Goal: Task Accomplishment & Management: Use online tool/utility

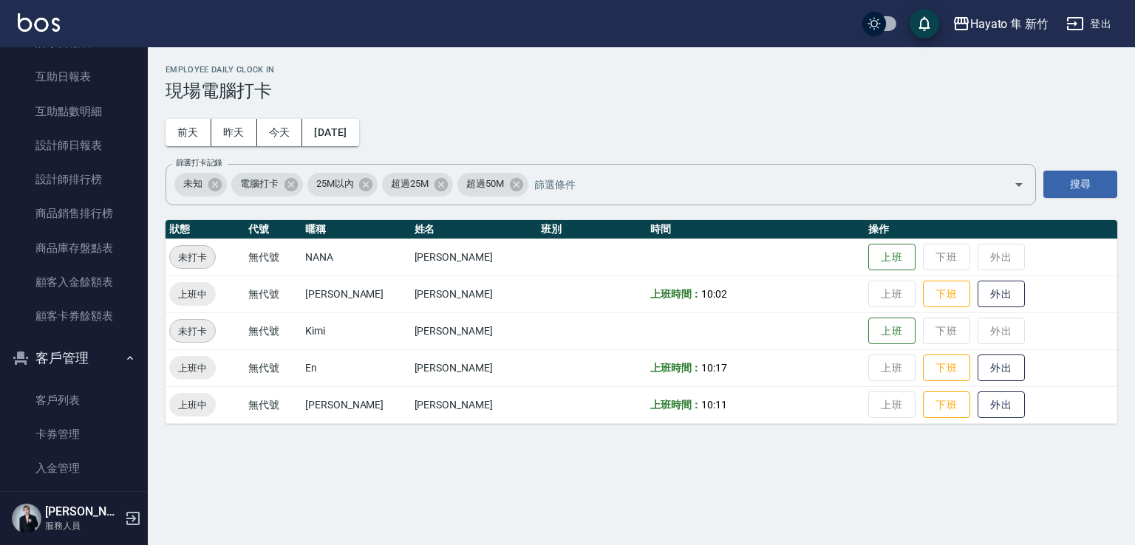
scroll to position [458, 0]
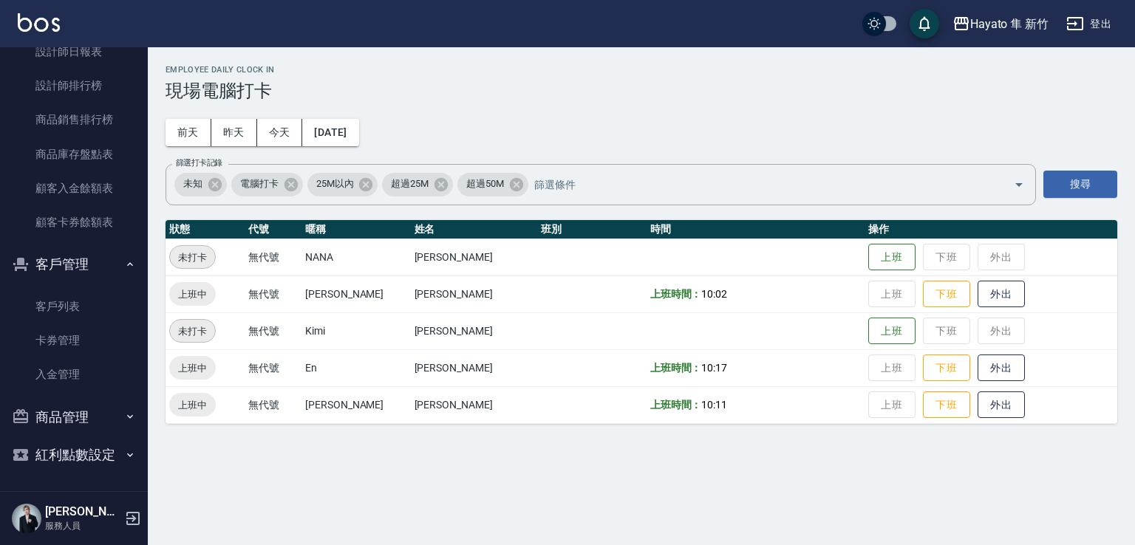
click at [124, 415] on icon "button" at bounding box center [130, 417] width 12 height 12
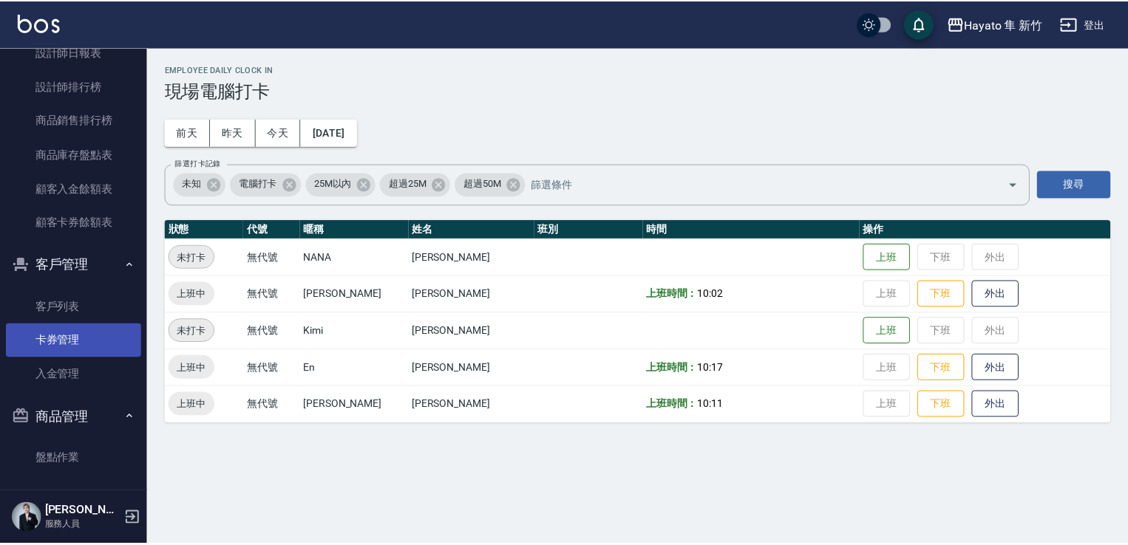
scroll to position [505, 0]
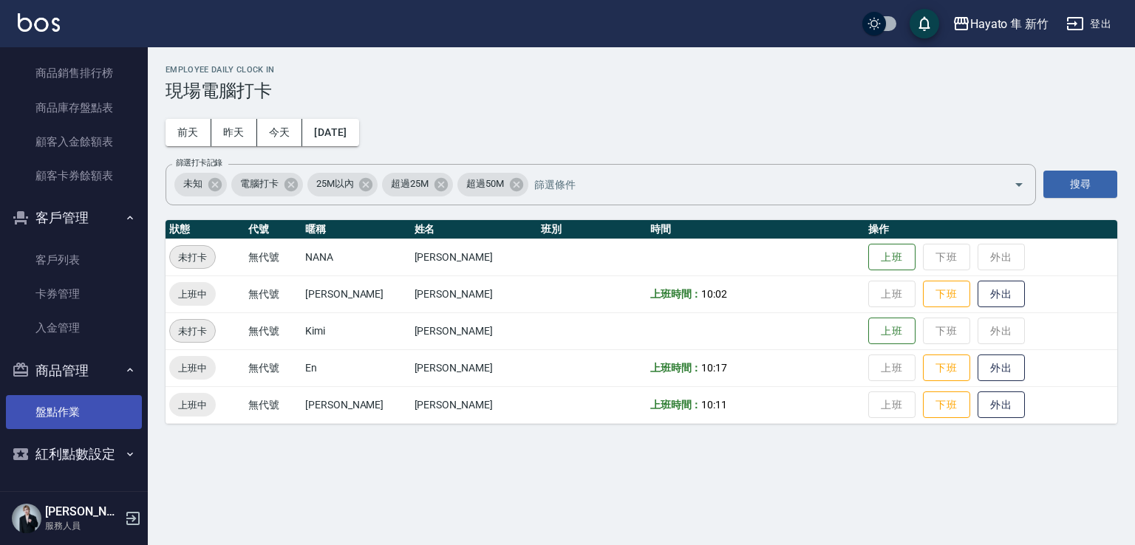
click at [62, 417] on link "盤點作業" at bounding box center [74, 412] width 136 height 34
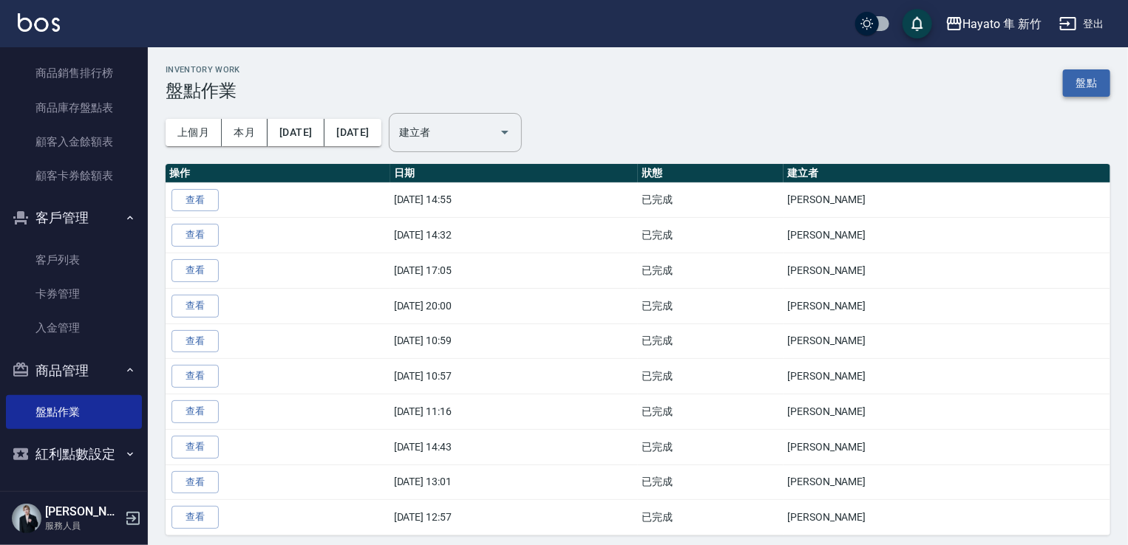
click at [1097, 78] on link "盤點" at bounding box center [1086, 82] width 47 height 27
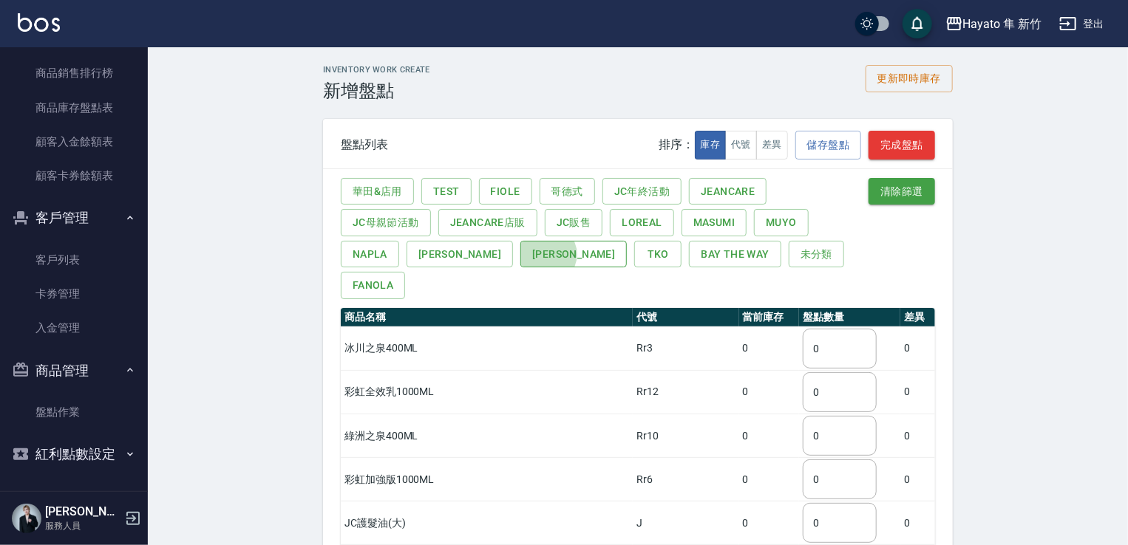
click at [520, 253] on button "[PERSON_NAME]" at bounding box center [573, 254] width 106 height 27
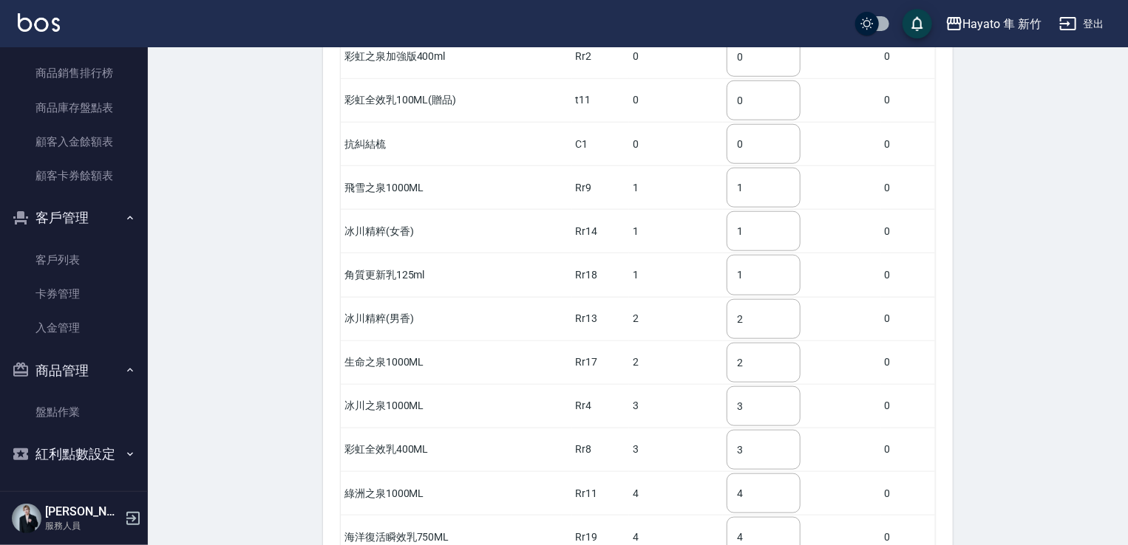
scroll to position [665, 0]
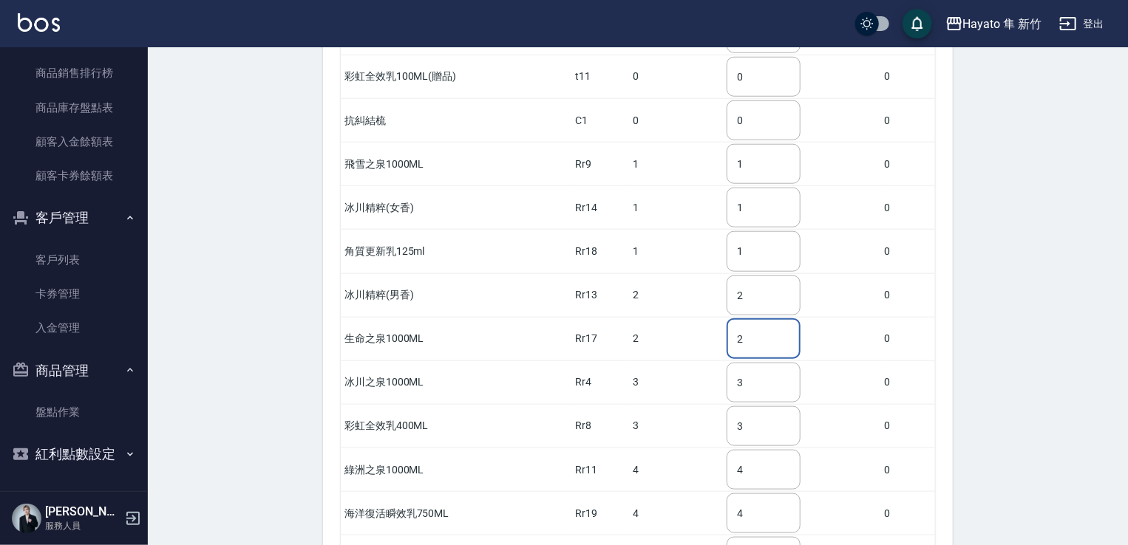
drag, startPoint x: 774, startPoint y: 299, endPoint x: 713, endPoint y: 316, distance: 62.7
click at [713, 317] on tr "生命之泉1000ML Rr17 2 2 ​ 0" at bounding box center [638, 339] width 594 height 44
click at [768, 319] on input "2" at bounding box center [763, 339] width 74 height 40
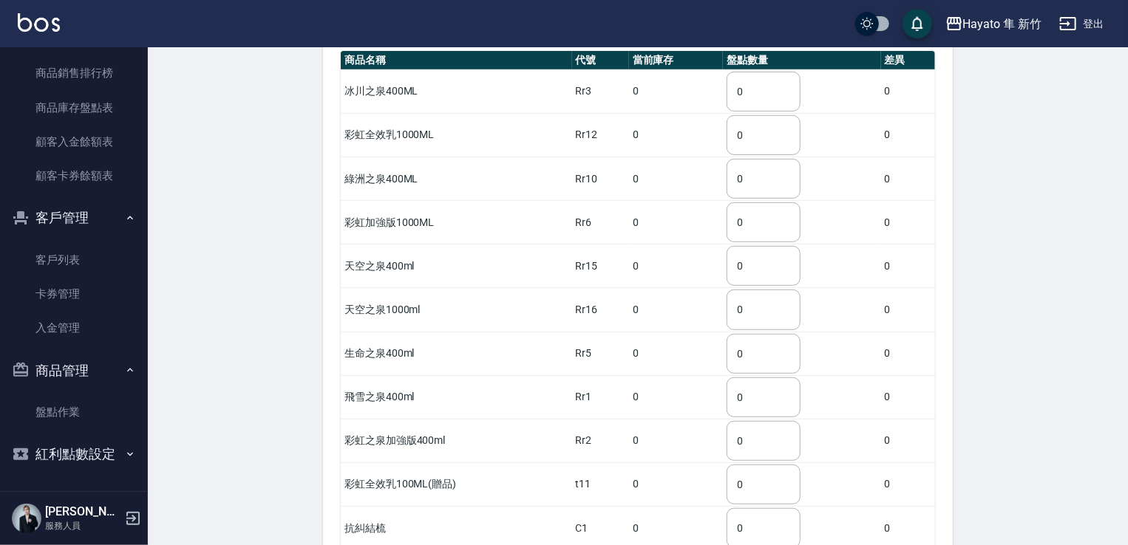
scroll to position [222, 0]
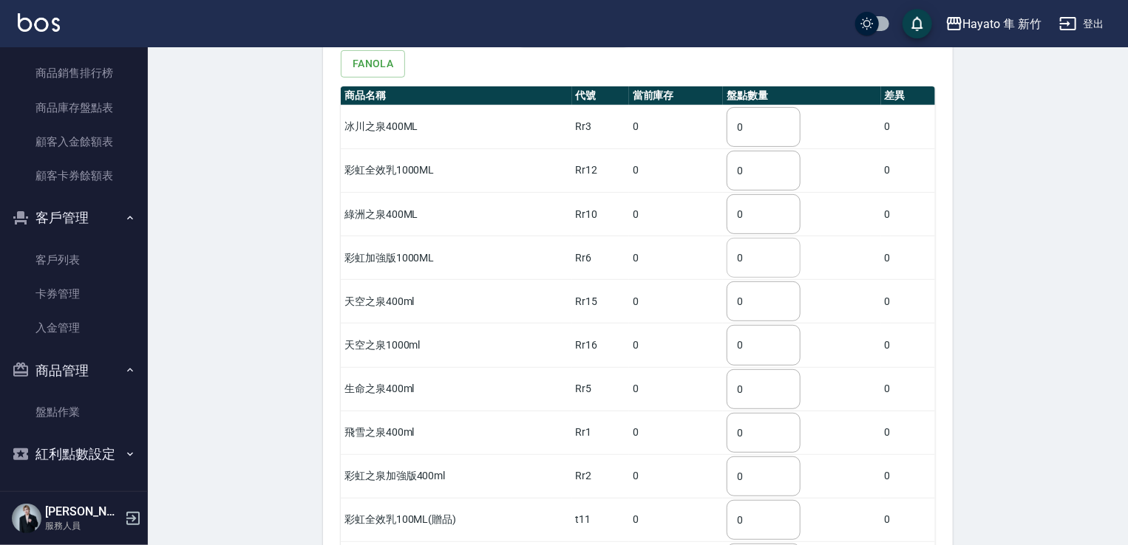
click at [763, 238] on input "0" at bounding box center [763, 258] width 74 height 40
drag, startPoint x: 752, startPoint y: 223, endPoint x: 792, endPoint y: 256, distance: 51.9
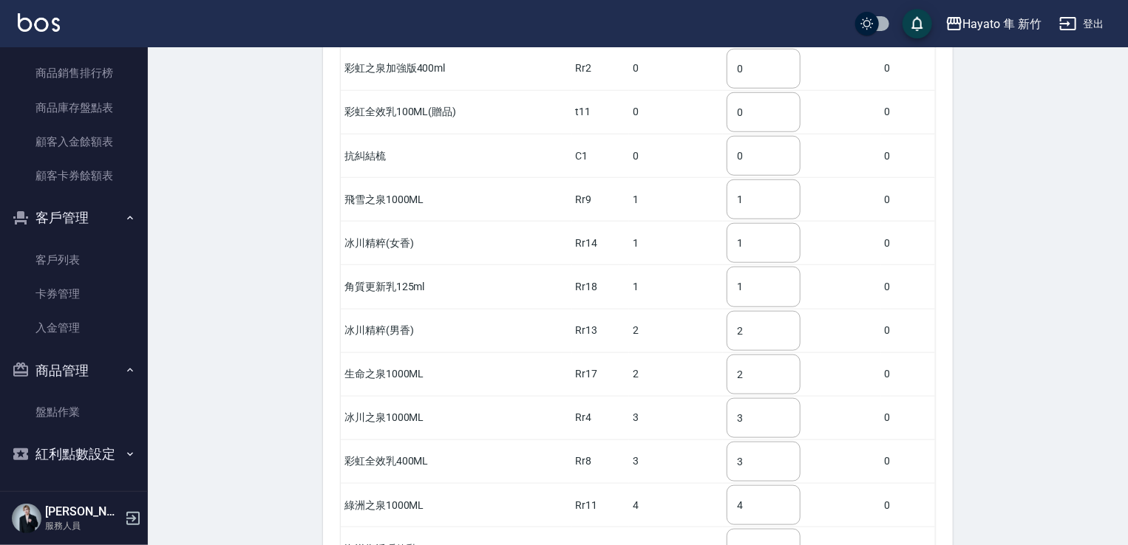
scroll to position [744, 0]
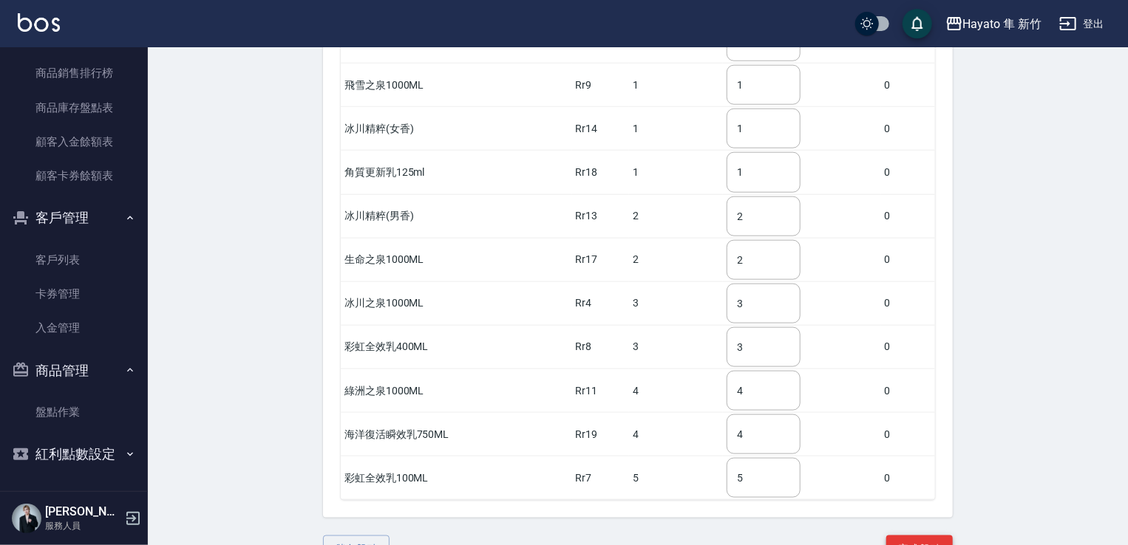
type input "4"
click at [910, 536] on button "完成盤點" at bounding box center [919, 549] width 67 height 27
